Goal: Find specific page/section: Find specific page/section

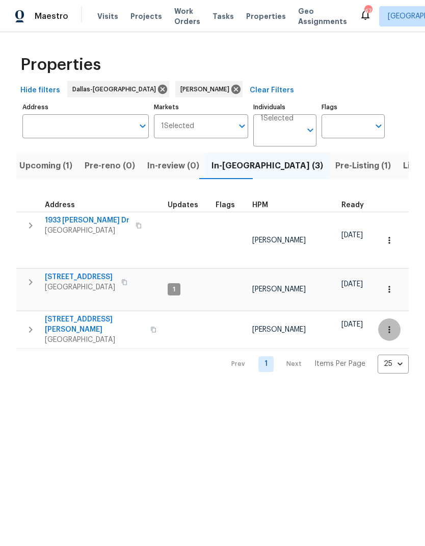
click at [385, 324] on icon "button" at bounding box center [389, 329] width 10 height 10
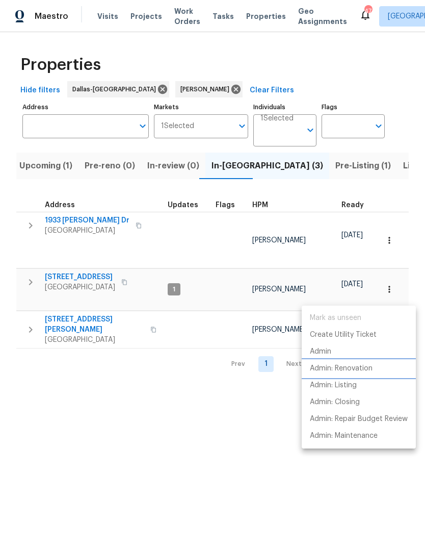
click at [369, 372] on p "Admin: Renovation" at bounding box center [341, 368] width 63 height 11
click at [327, 489] on div at bounding box center [212, 273] width 425 height 546
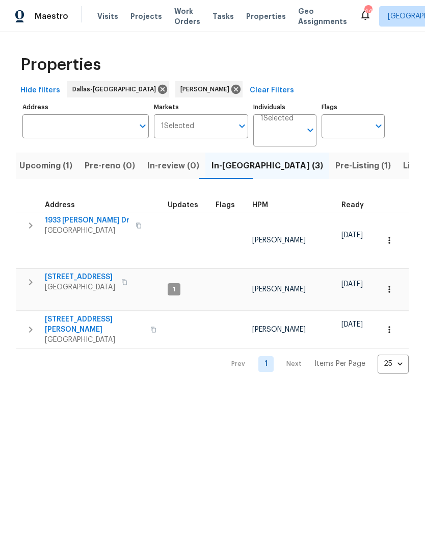
click at [403, 171] on span "Listed (16)" at bounding box center [424, 166] width 42 height 14
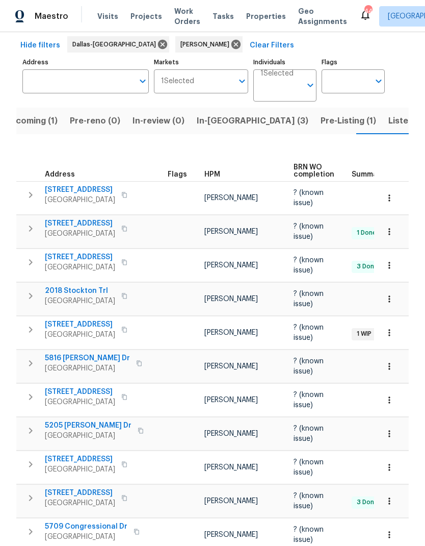
scroll to position [44, 0]
click at [389, 128] on span "Listed (16)" at bounding box center [410, 121] width 42 height 14
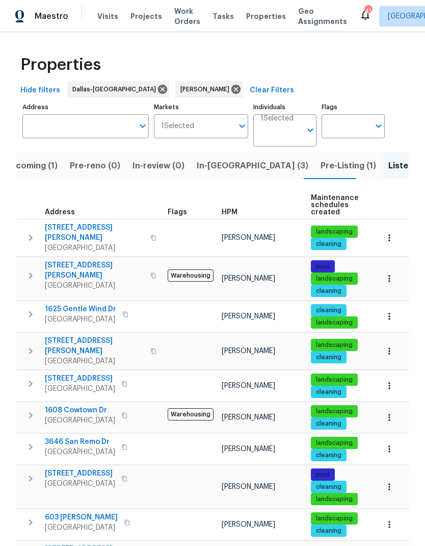
click at [217, 169] on span "In-[GEOGRAPHIC_DATA] (3)" at bounding box center [253, 166] width 112 height 14
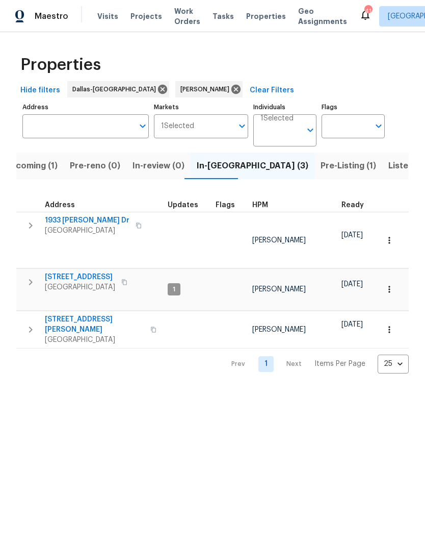
click at [388, 235] on icon "button" at bounding box center [389, 240] width 10 height 10
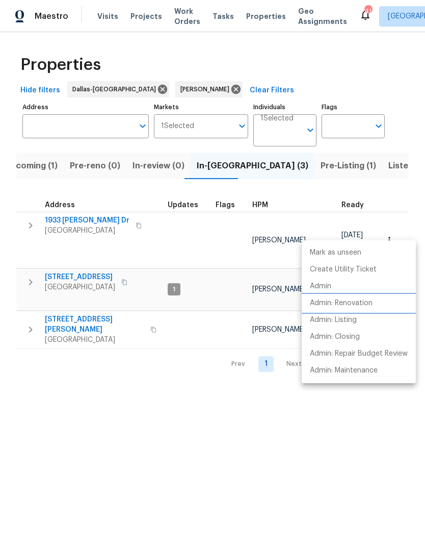
click at [371, 303] on p "Admin: Renovation" at bounding box center [341, 303] width 63 height 11
